Goal: Information Seeking & Learning: Learn about a topic

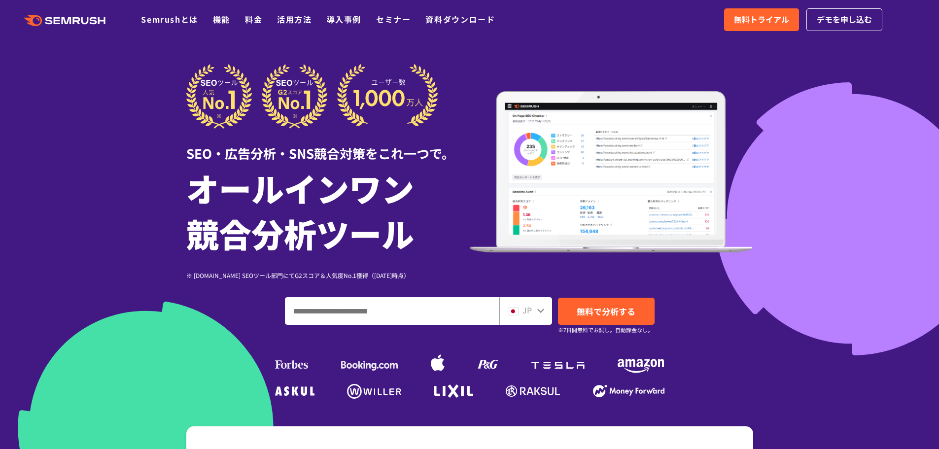
click at [380, 315] on input "ドメイン、キーワードまたはURLを入力してください" at bounding box center [391, 311] width 213 height 27
paste input "**********"
type input "**********"
click at [611, 311] on span "無料で分析する" at bounding box center [606, 311] width 59 height 12
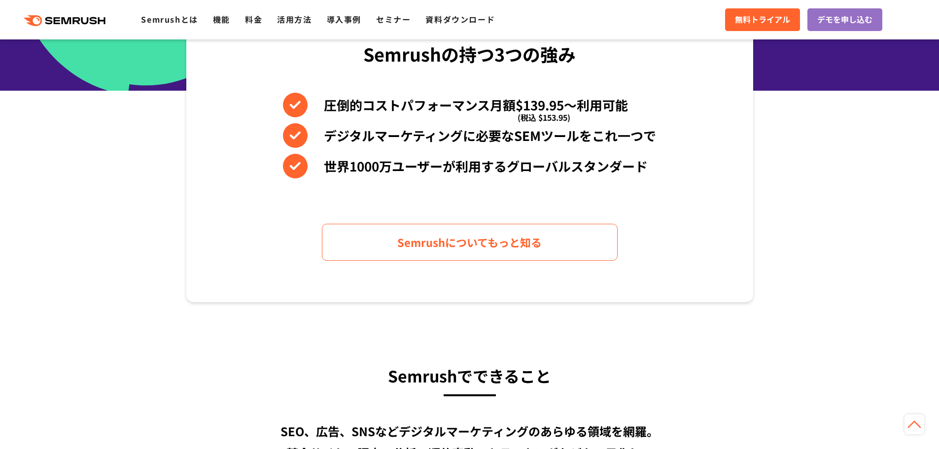
scroll to position [444, 0]
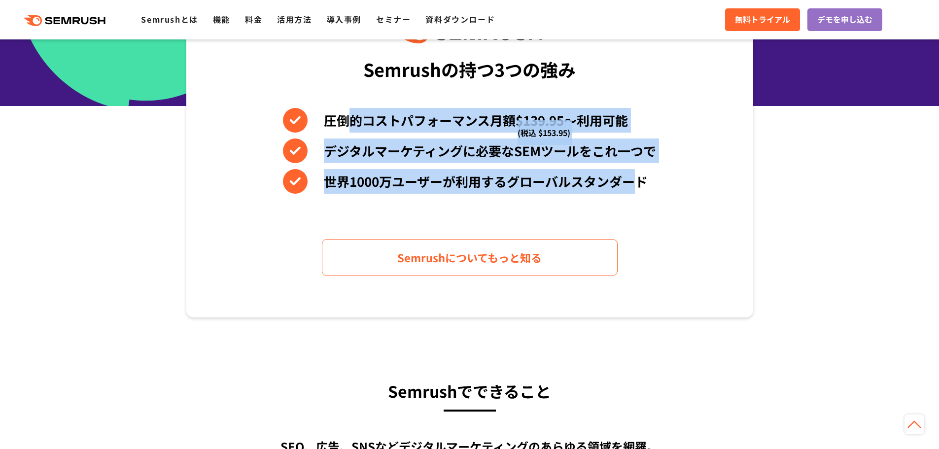
drag, startPoint x: 352, startPoint y: 97, endPoint x: 640, endPoint y: 186, distance: 302.4
click at [640, 186] on div "Semrushの持つ3つの強み 圧倒的コストパフォーマンス月額$139.95〜利用可能 (税込 $153.95) デジタルマーケティングに必要なSEMツールを…" at bounding box center [469, 150] width 567 height 335
click at [640, 186] on li "世界1000万ユーザーが利用するグローバルスタンダード" at bounding box center [469, 181] width 373 height 25
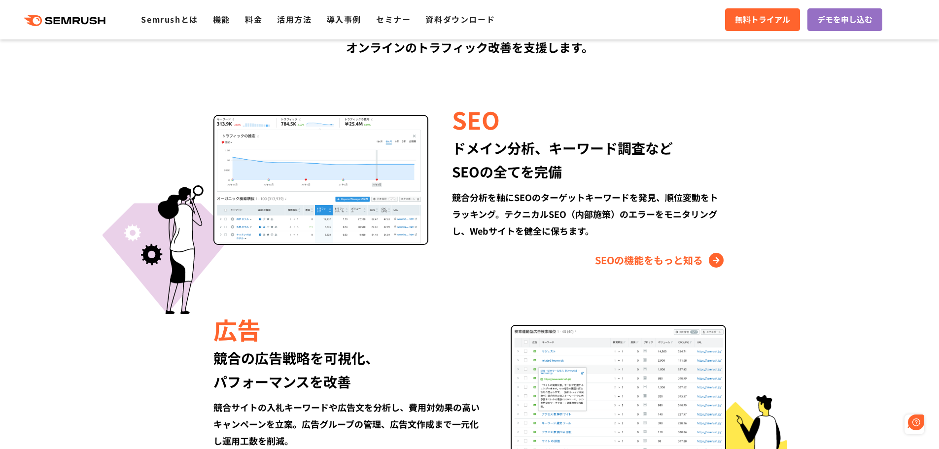
scroll to position [887, 0]
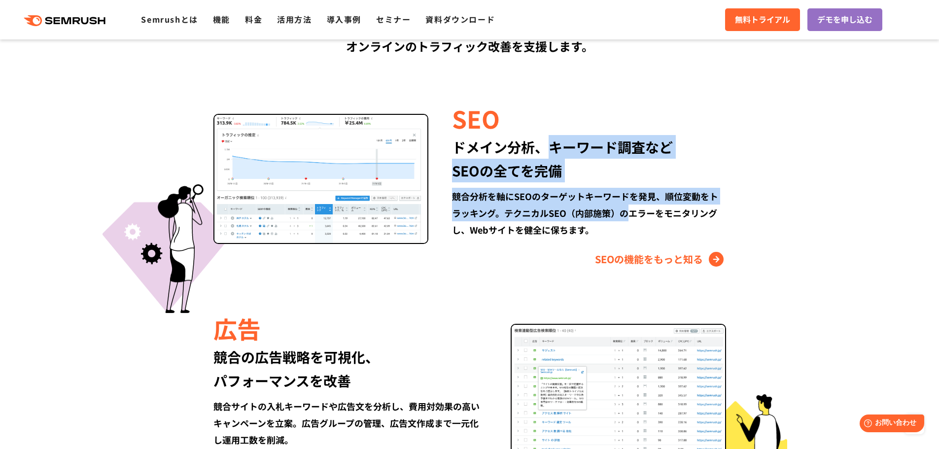
drag, startPoint x: 549, startPoint y: 142, endPoint x: 638, endPoint y: 217, distance: 116.8
click at [638, 216] on div "SEO ドメイン分析、キーワード調査など SEOの全てを完備 競合分析を軸にSEOのターゲットキーワードを発見、順位変動をトラッキング。テクニカルSEO（内部…" at bounding box center [576, 185] width 297 height 166
click at [638, 217] on div "競合分析を軸にSEOのターゲットキーワードを発見、順位変動をトラッキング。テクニカルSEO（内部施策）のエラーをモニタリングし、Webサイトを健全に保ちます。" at bounding box center [589, 213] width 274 height 50
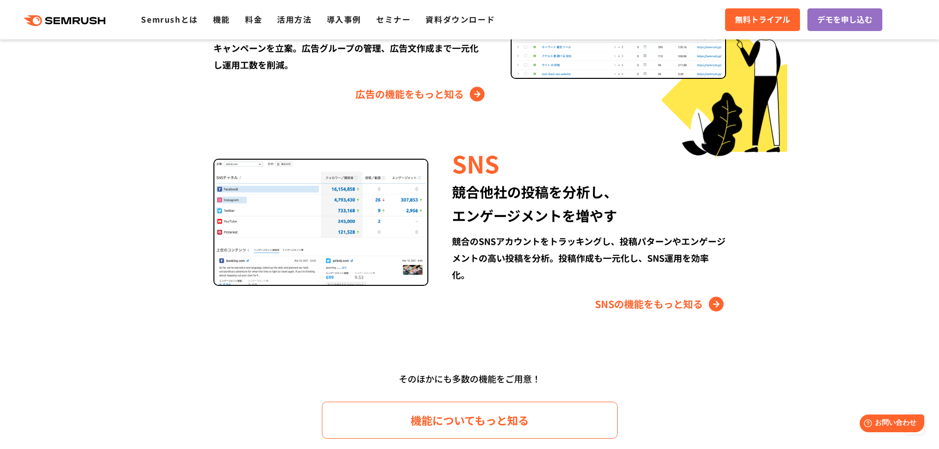
scroll to position [1380, 0]
